Goal: Check status: Check status

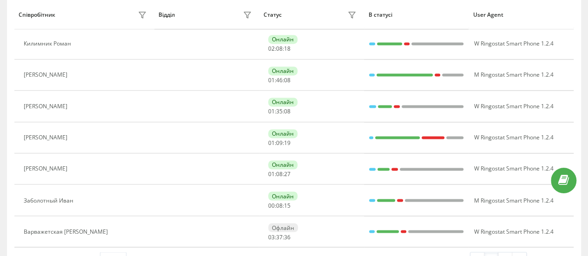
scroll to position [698, 0]
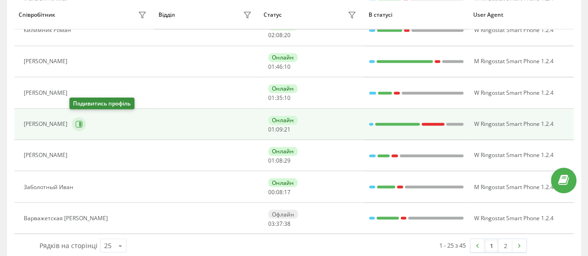
click at [77, 123] on icon at bounding box center [79, 124] width 7 height 7
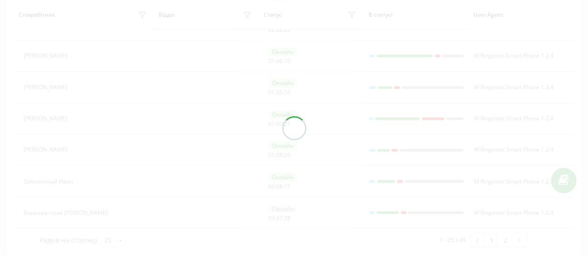
scroll to position [705, 0]
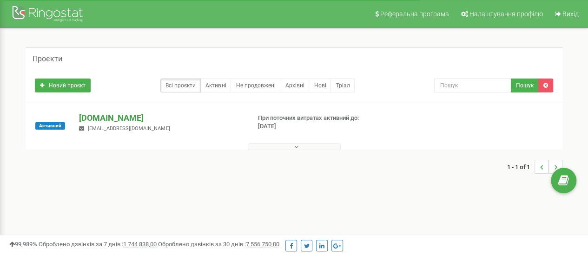
click at [115, 118] on p "[DOMAIN_NAME]" at bounding box center [161, 118] width 164 height 12
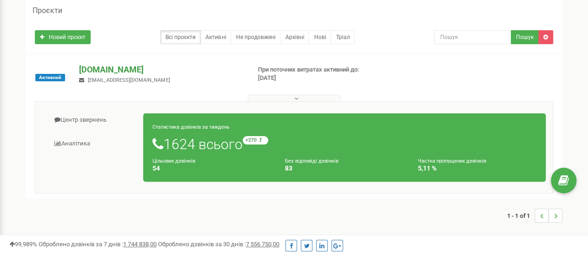
scroll to position [93, 0]
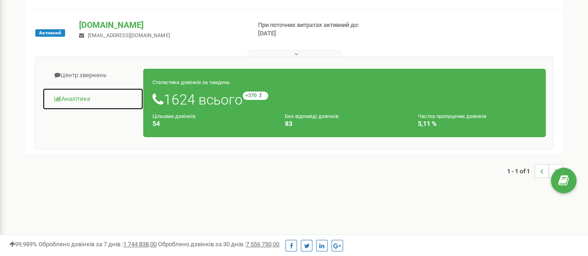
click at [72, 98] on link "Аналiтика" at bounding box center [92, 99] width 101 height 23
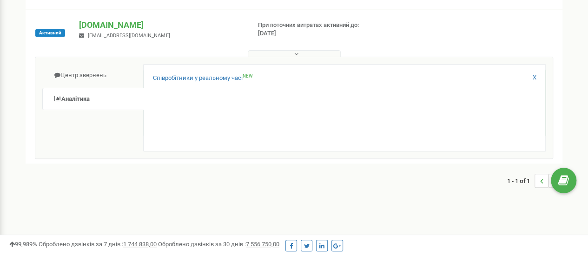
click at [203, 84] on div "Співробітники у реальному часі NEW" at bounding box center [344, 80] width 383 height 13
click at [205, 81] on link "Співробітники у реальному часі NEW" at bounding box center [203, 78] width 100 height 9
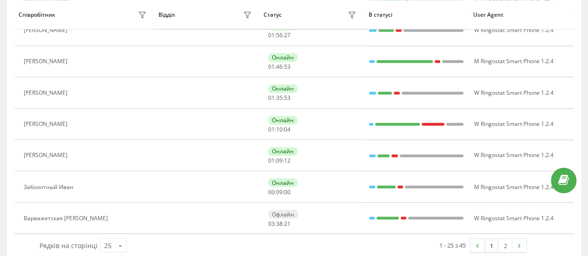
scroll to position [667, 0]
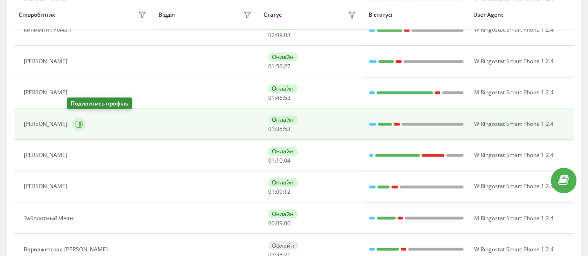
click at [78, 120] on button at bounding box center [79, 124] width 14 height 14
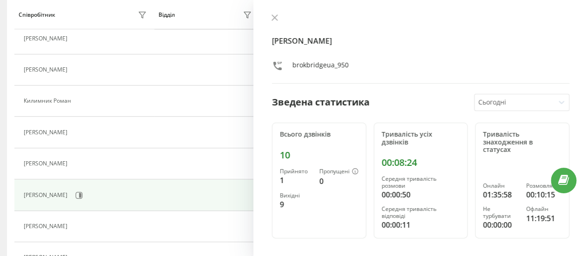
scroll to position [574, 0]
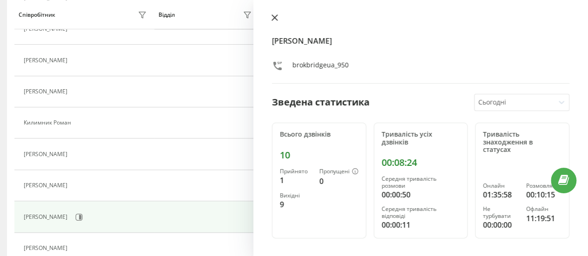
click at [275, 17] on icon at bounding box center [275, 18] width 6 height 6
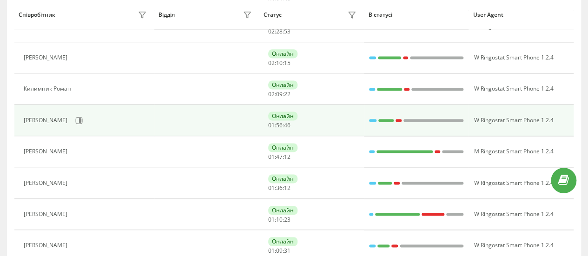
scroll to position [667, 0]
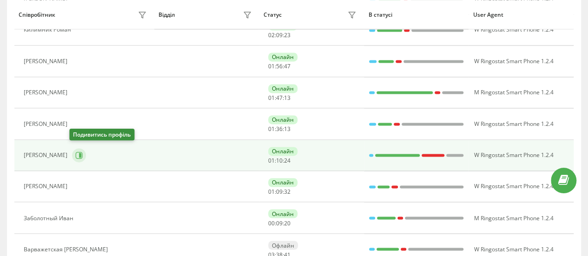
click at [75, 152] on icon at bounding box center [78, 155] width 7 height 7
